Goal: Check status

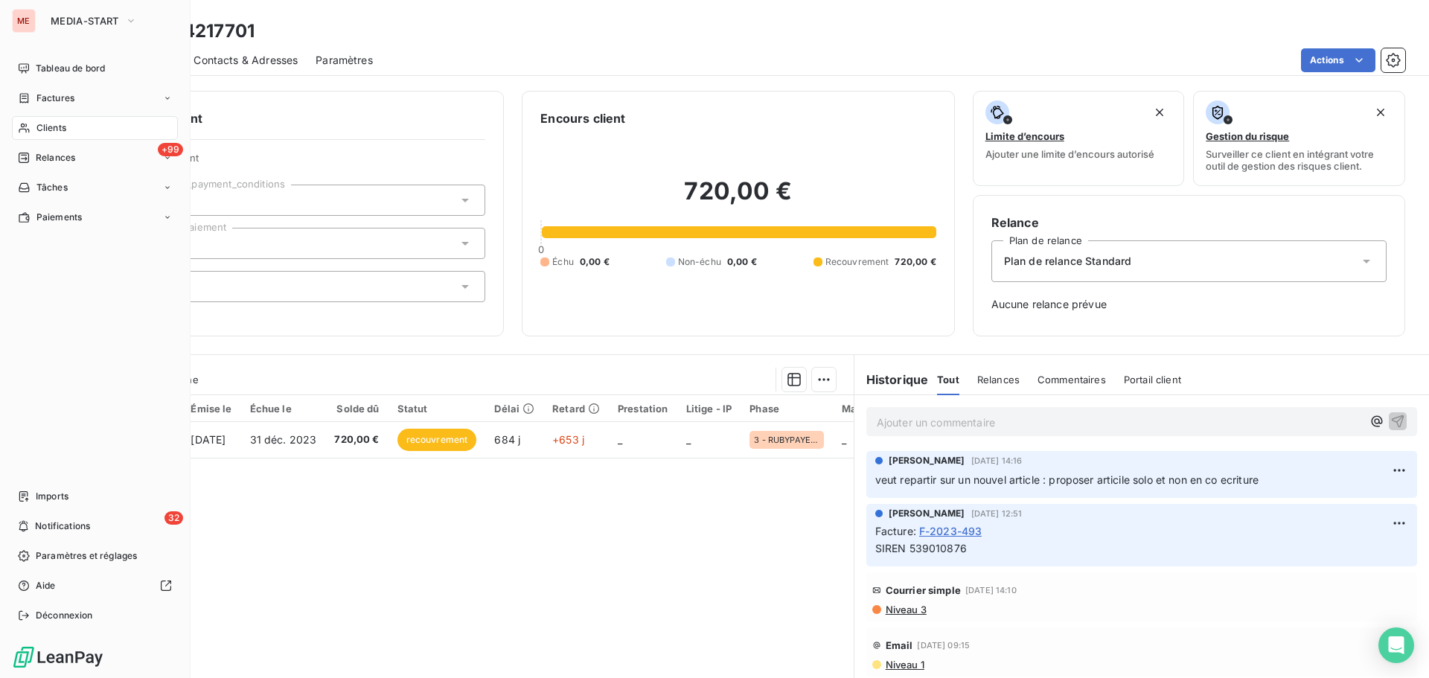
click at [47, 136] on div "Clients" at bounding box center [95, 128] width 166 height 24
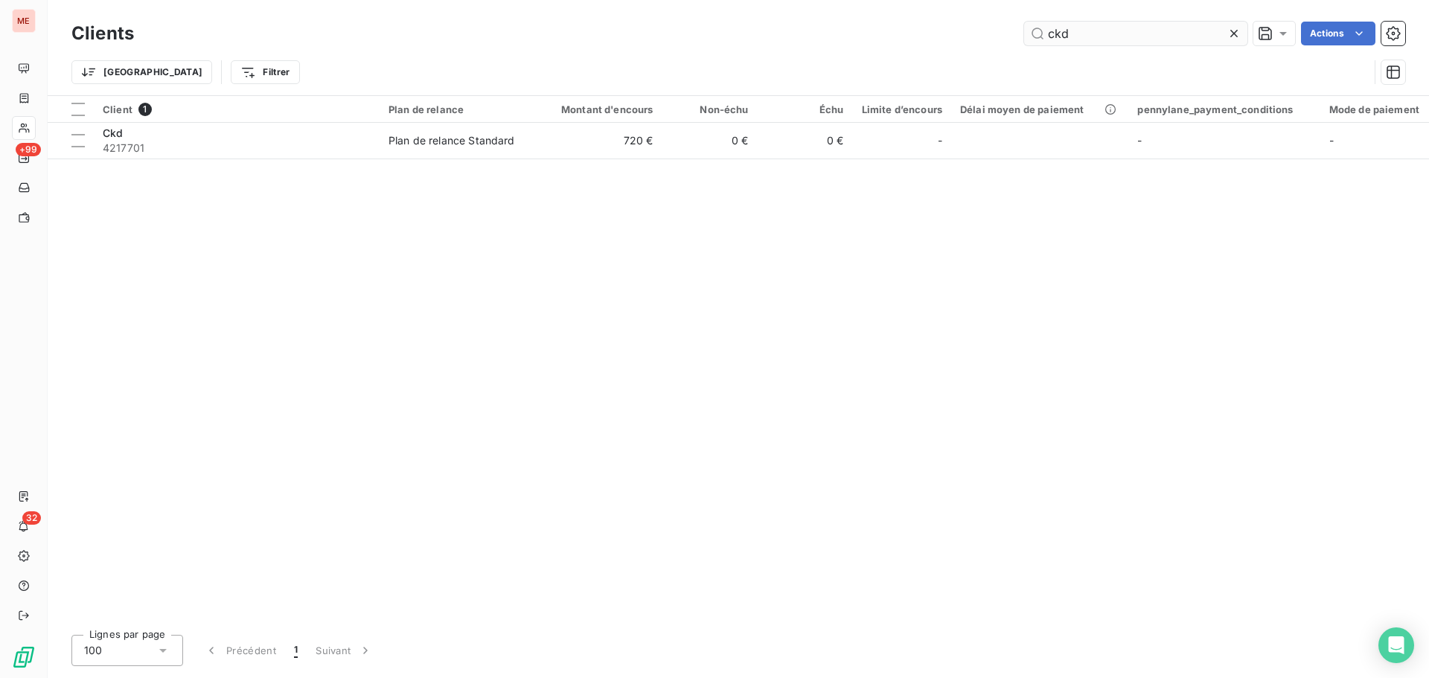
click at [1105, 41] on input "ckd" at bounding box center [1135, 34] width 223 height 24
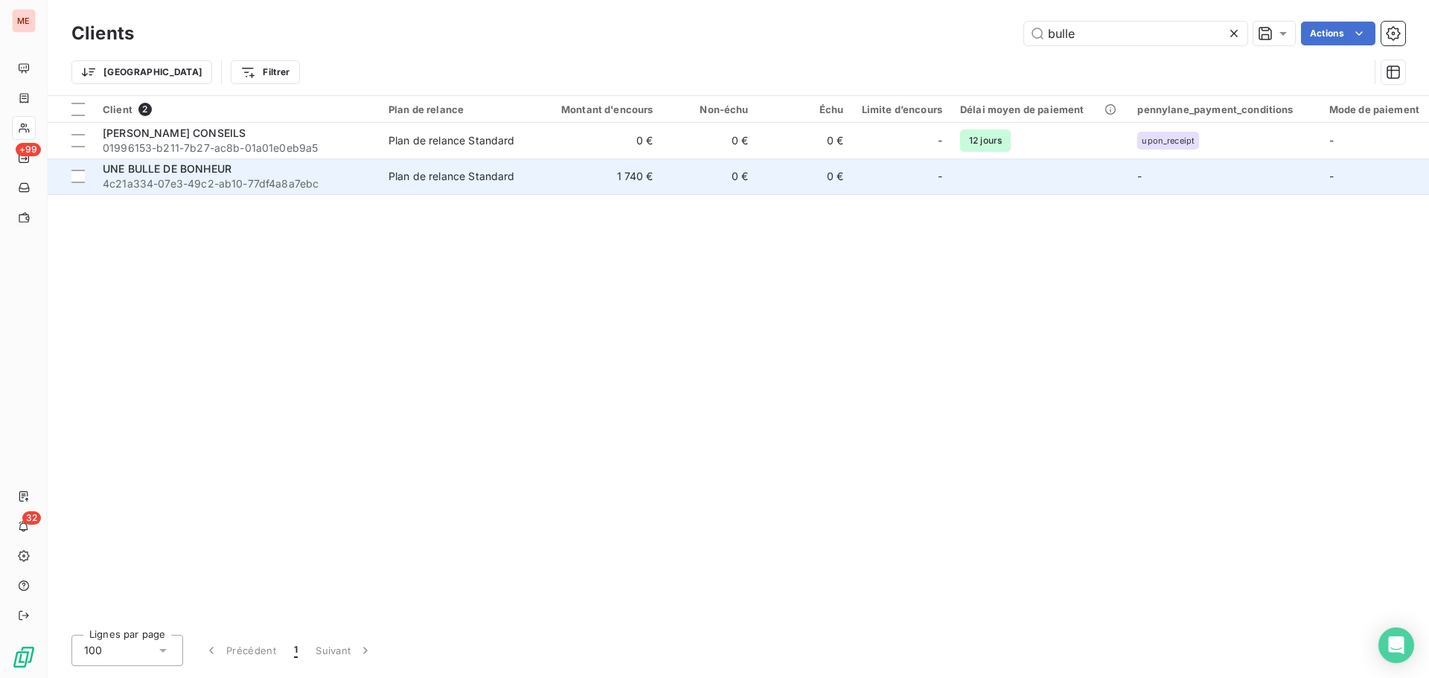
type input "bulle"
click at [383, 180] on td "Plan de relance Standard" at bounding box center [457, 177] width 155 height 36
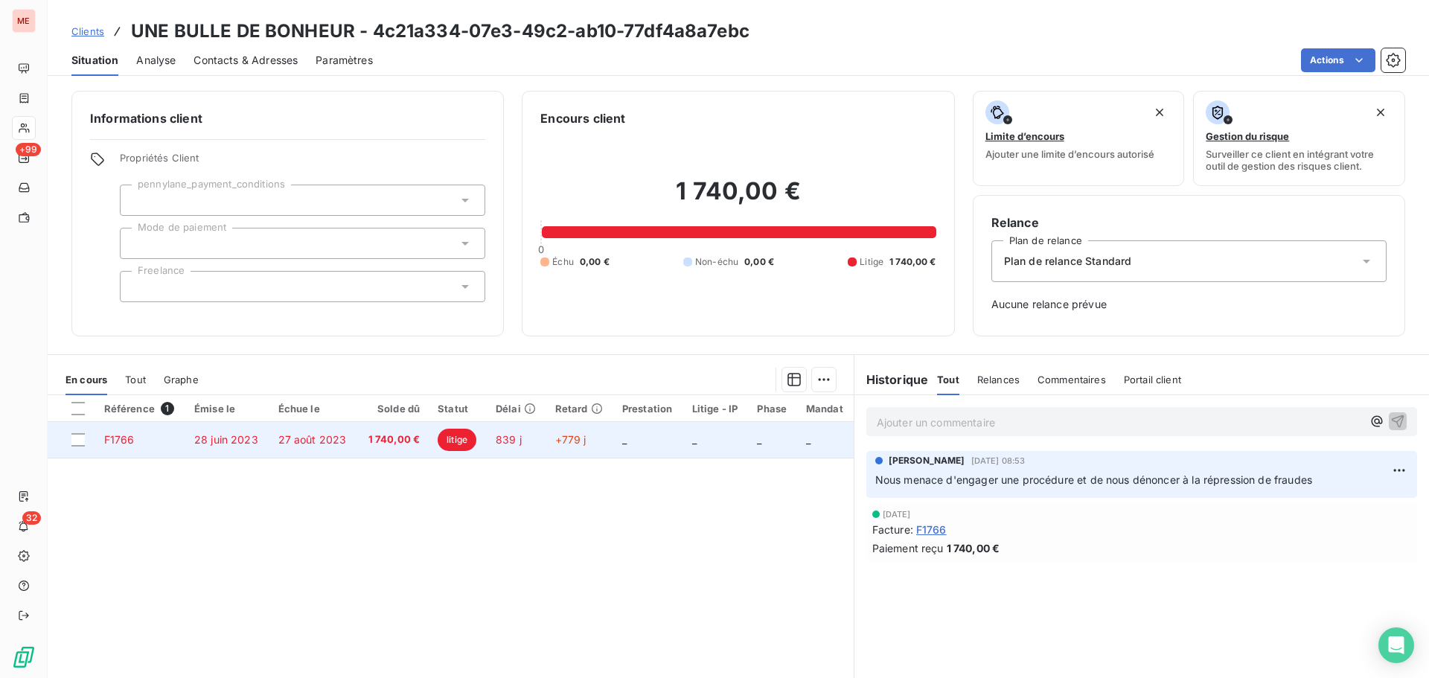
click at [652, 438] on td "_" at bounding box center [648, 440] width 70 height 36
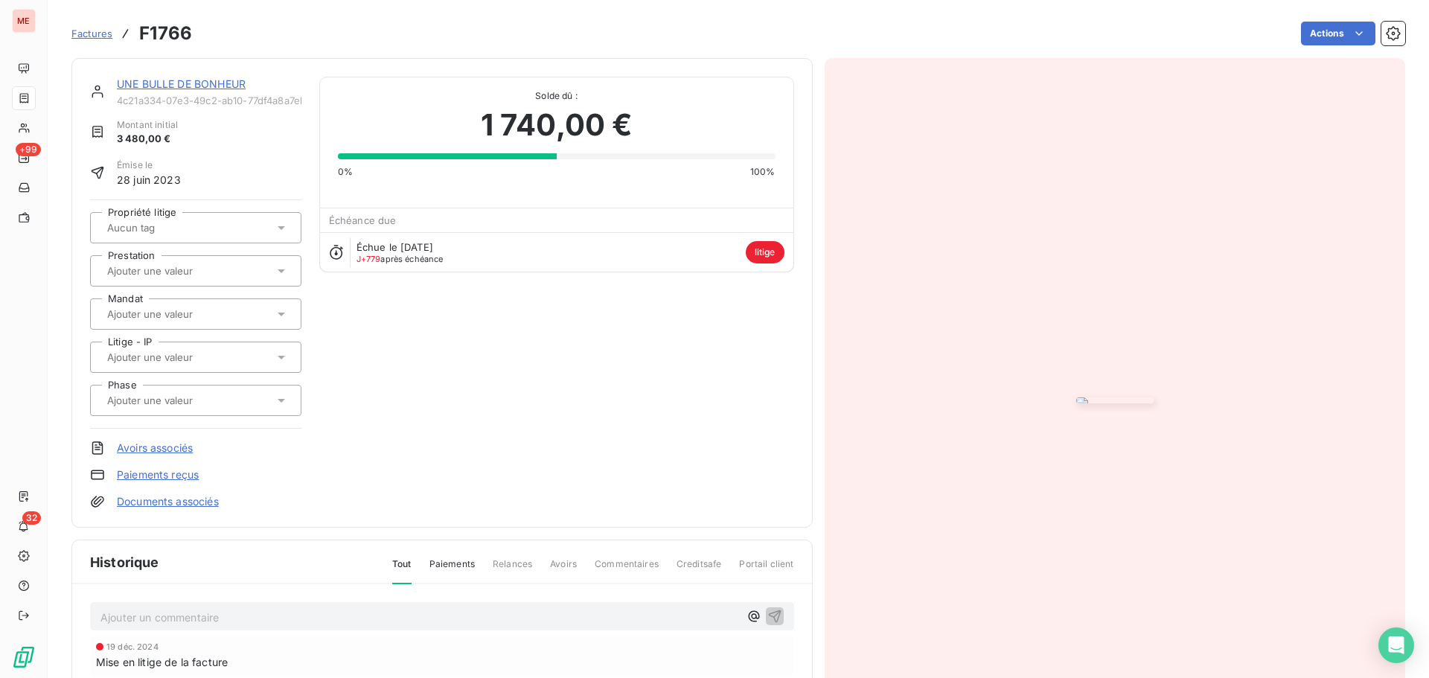
click at [218, 89] on link "UNE BULLE DE BONHEUR" at bounding box center [181, 83] width 129 height 13
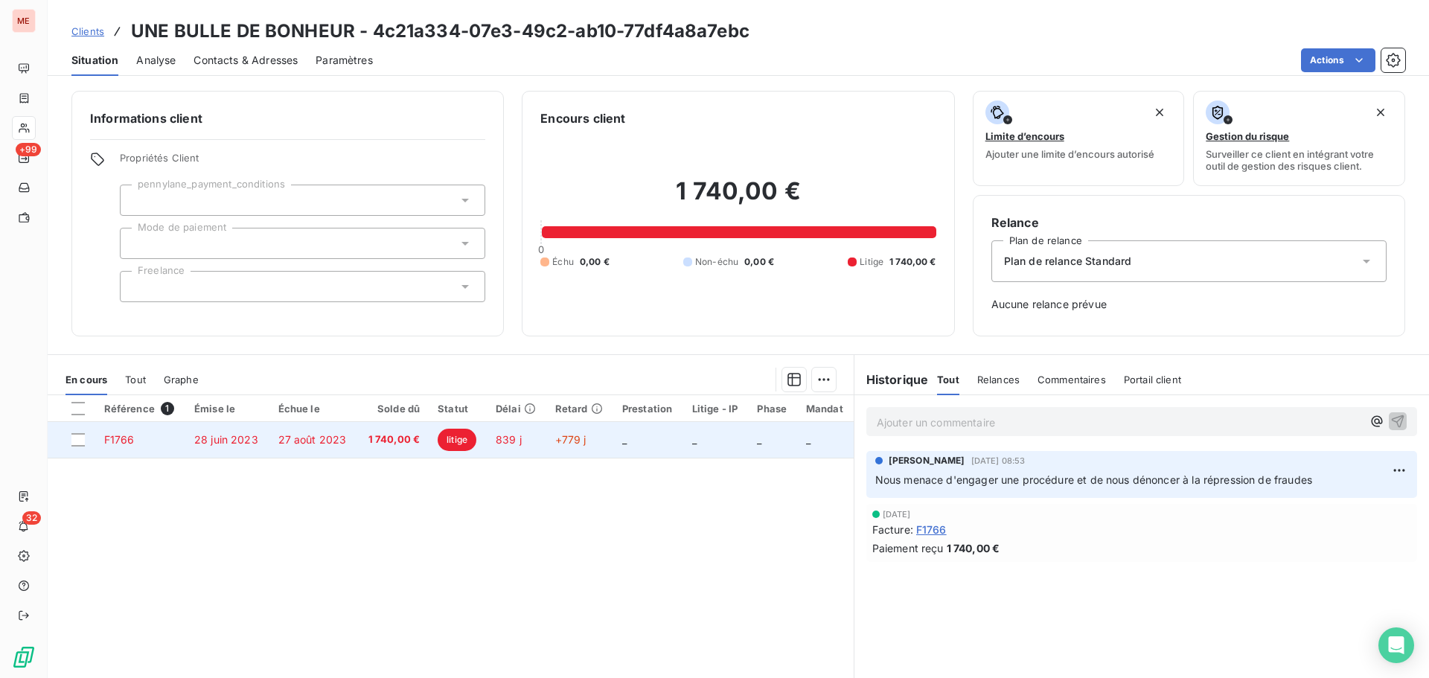
click at [307, 457] on td "27 août 2023" at bounding box center [313, 440] width 89 height 36
